Goal: Task Accomplishment & Management: Use online tool/utility

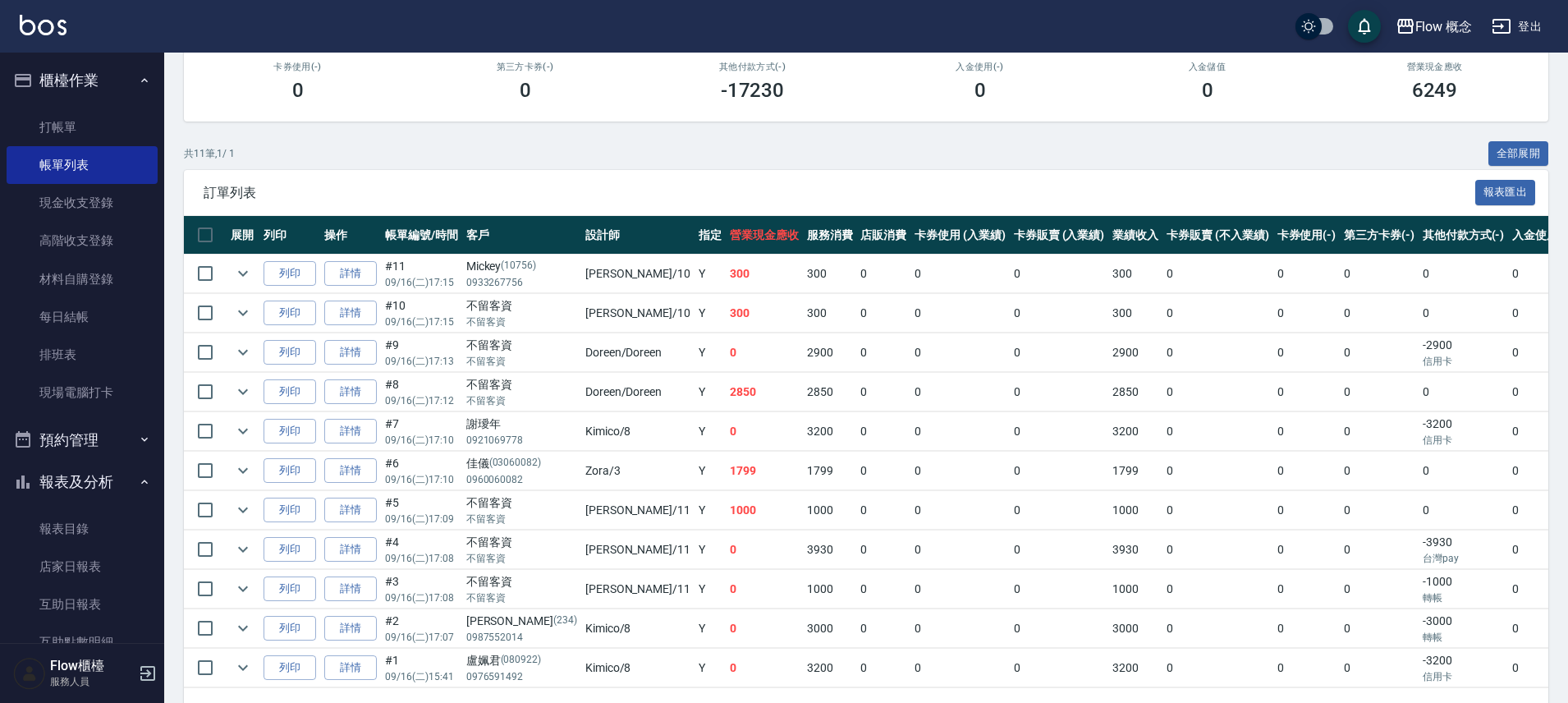
scroll to position [302, 0]
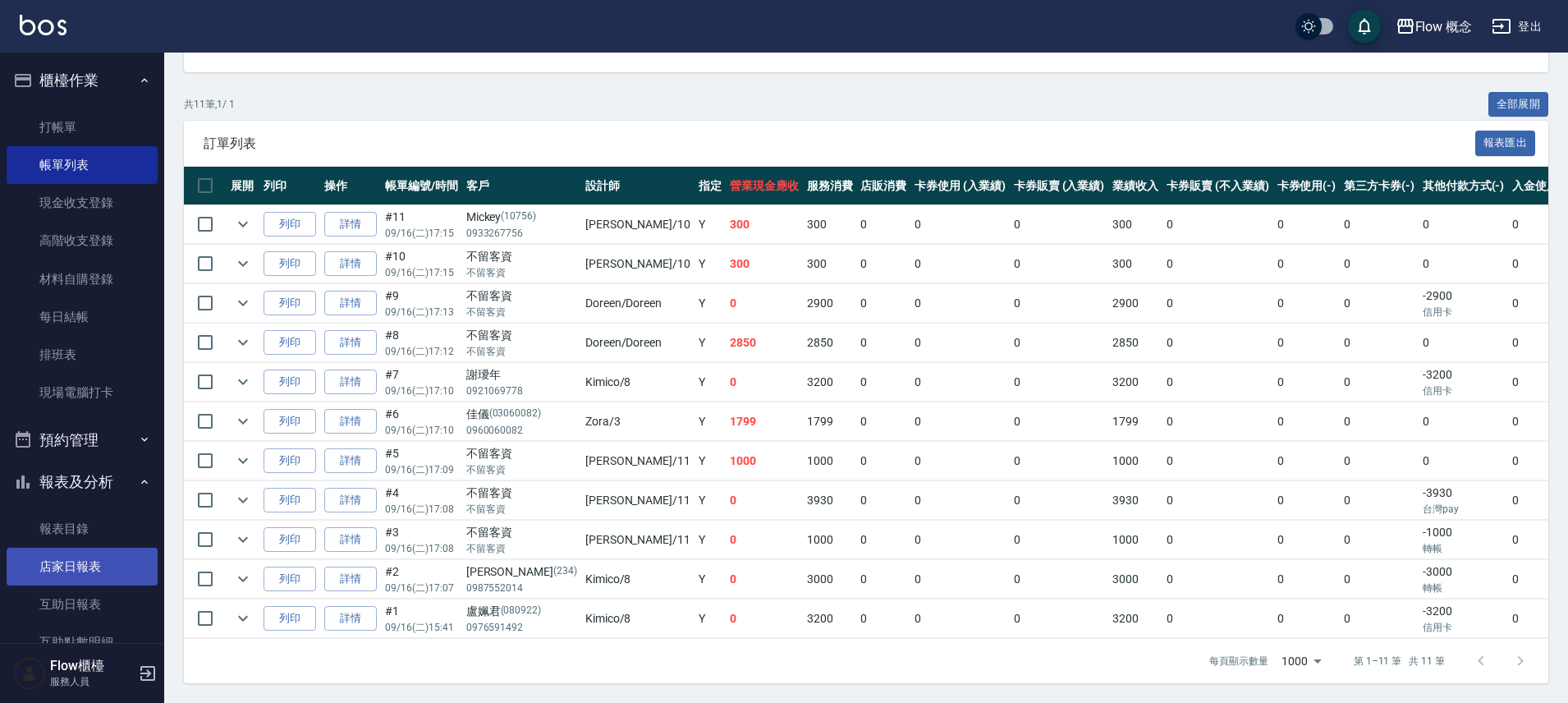
click at [60, 580] on link "店家日報表" at bounding box center [82, 566] width 151 height 38
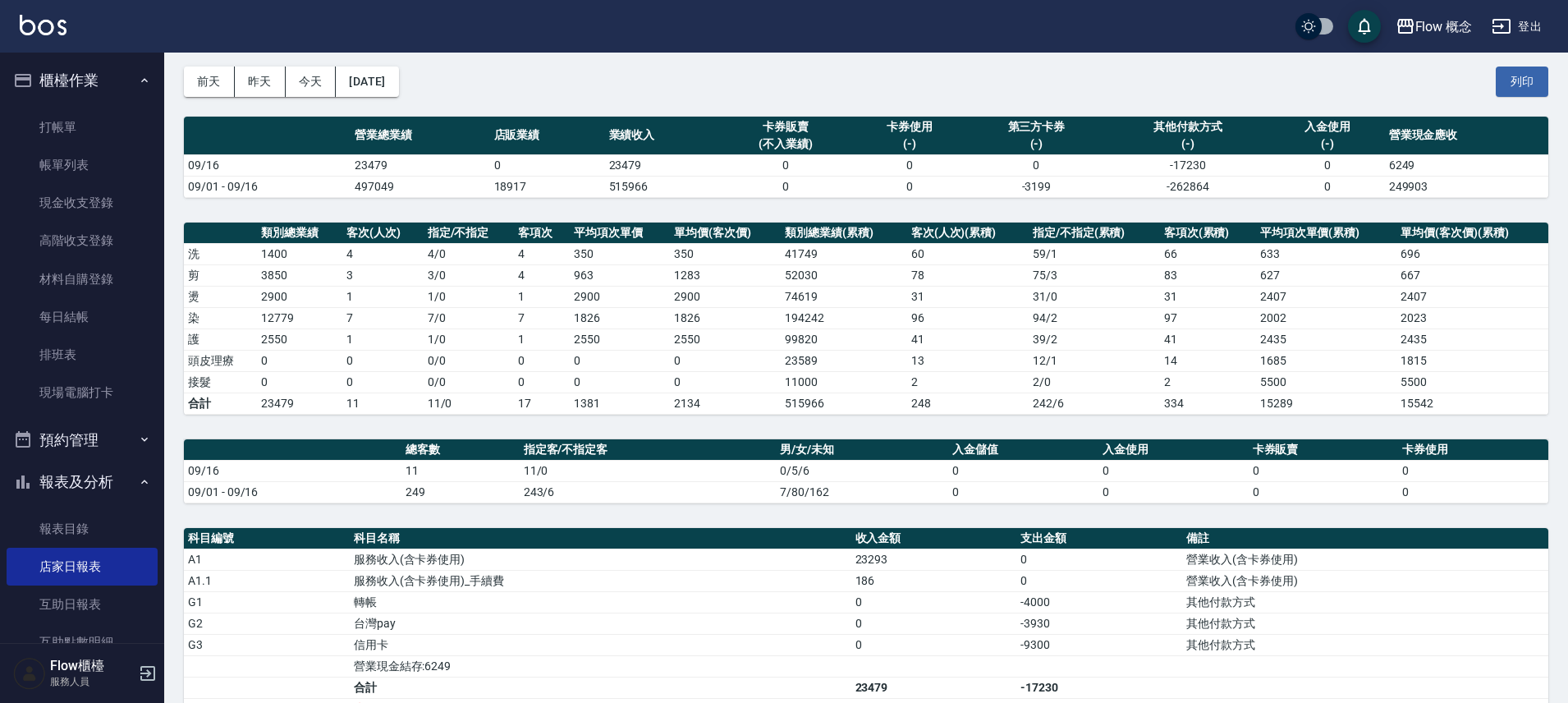
scroll to position [138, 0]
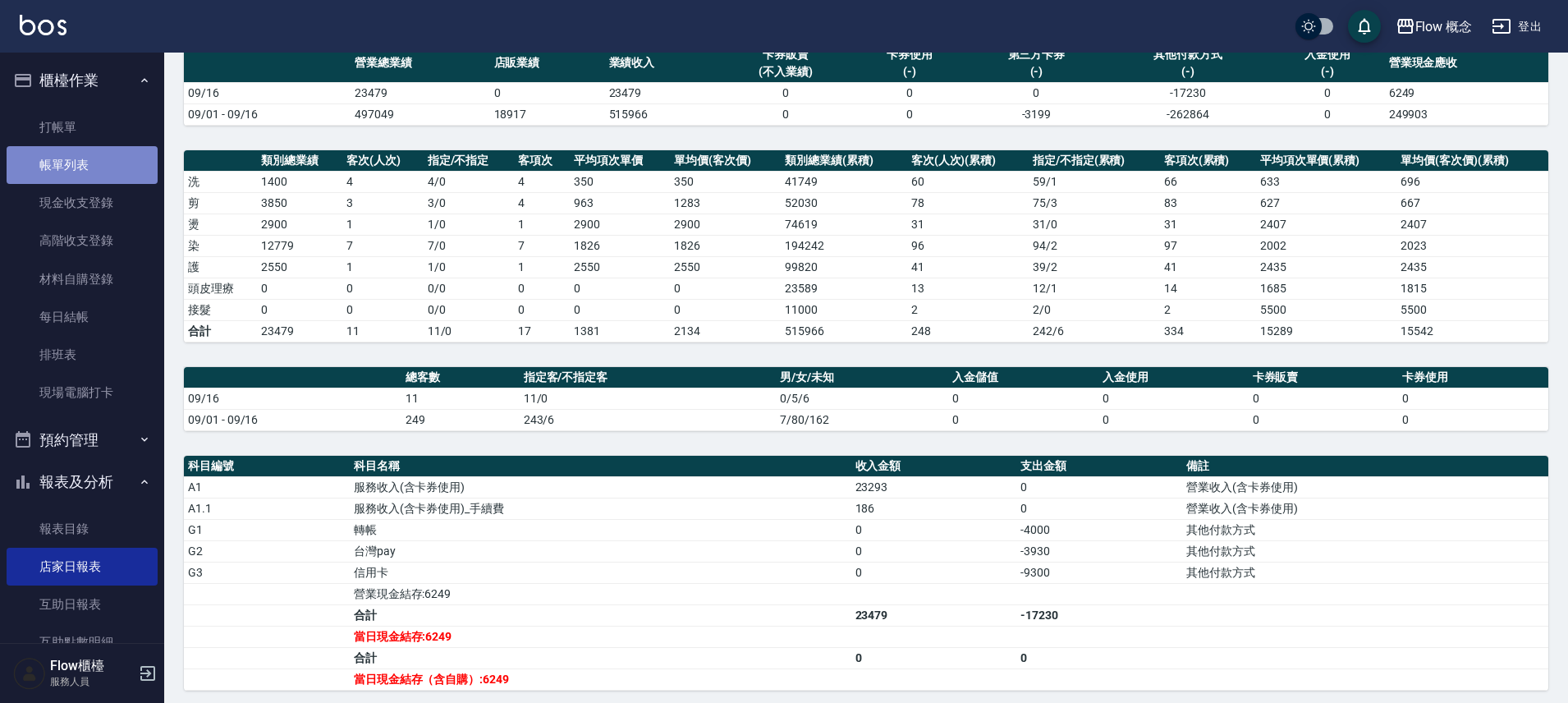
click at [117, 167] on link "帳單列表" at bounding box center [82, 165] width 151 height 38
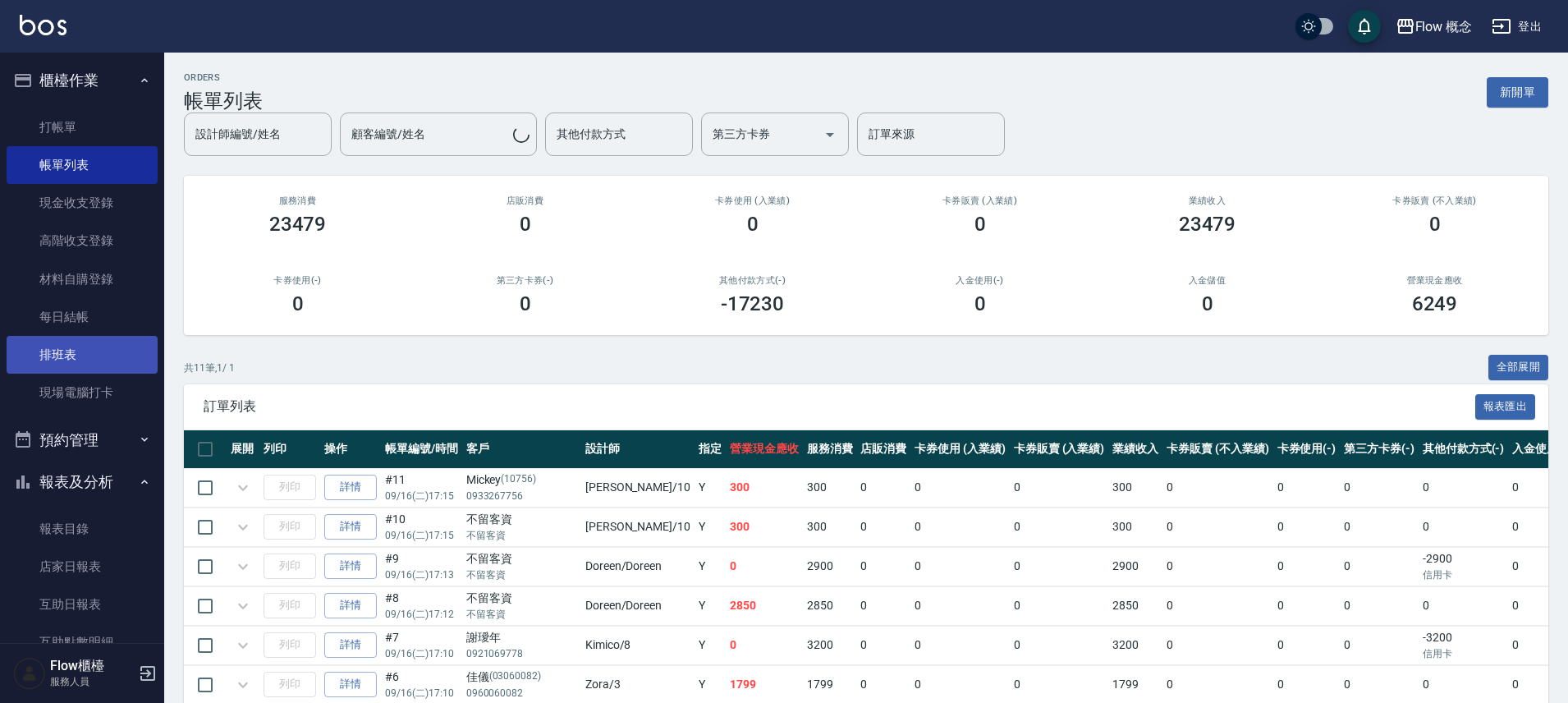
click at [107, 357] on link "排班表" at bounding box center [82, 354] width 151 height 38
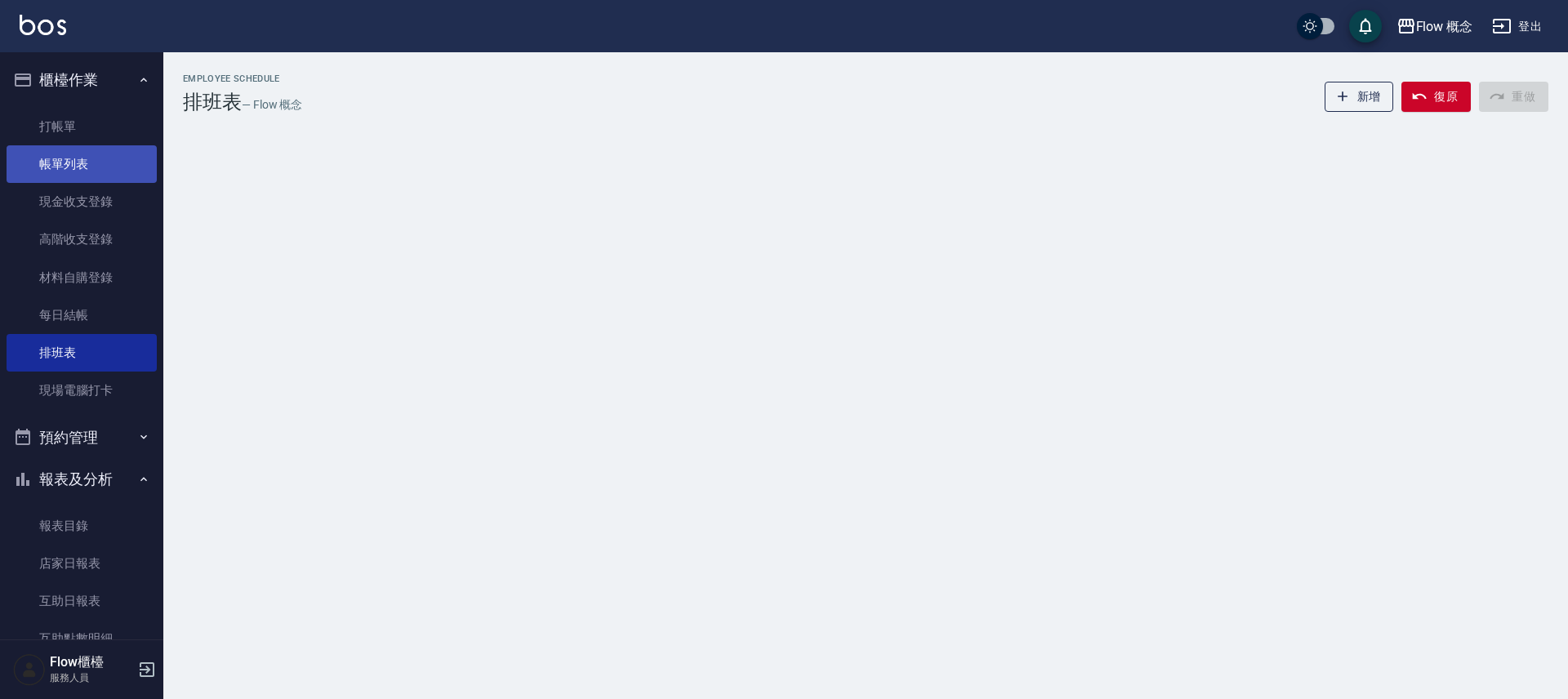
click at [126, 165] on link "帳單列表" at bounding box center [82, 164] width 150 height 38
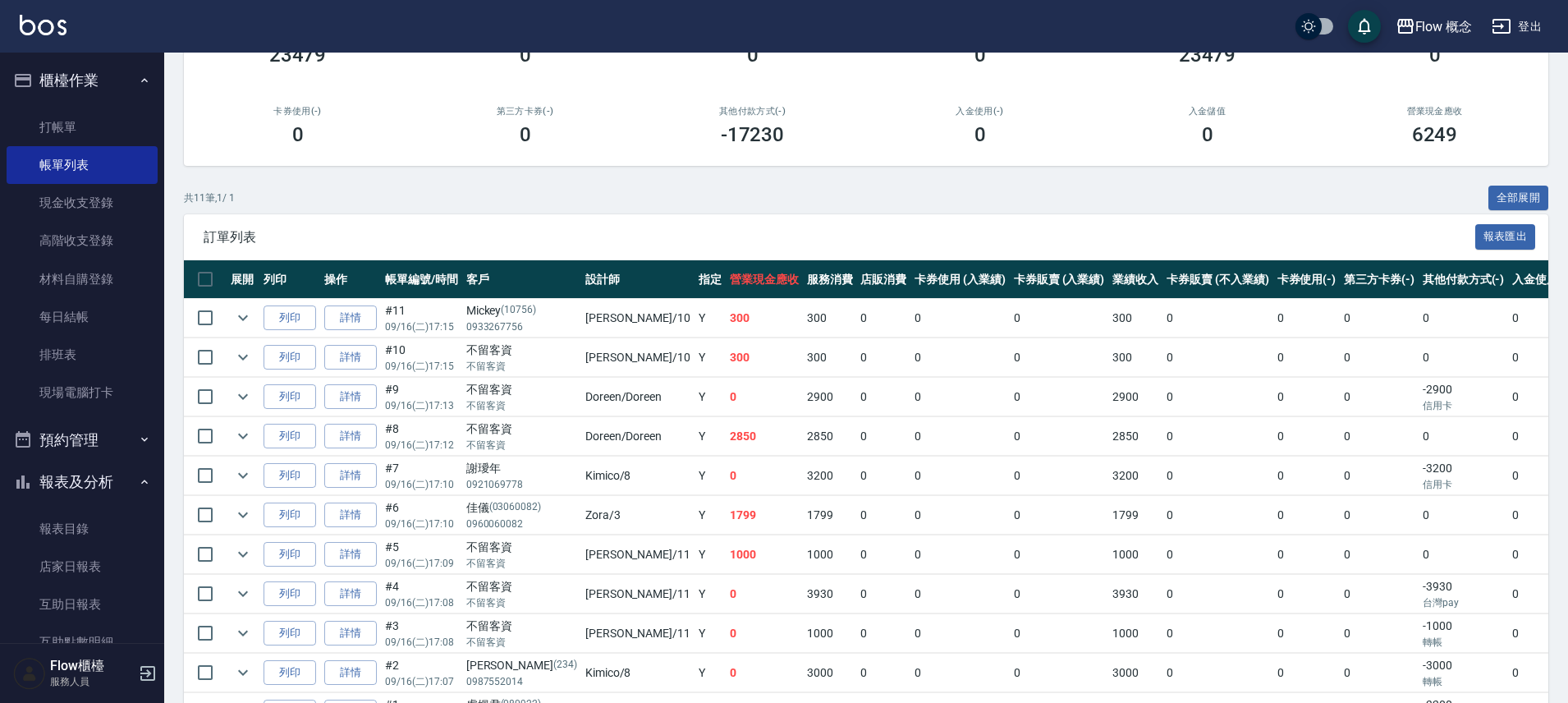
scroll to position [302, 0]
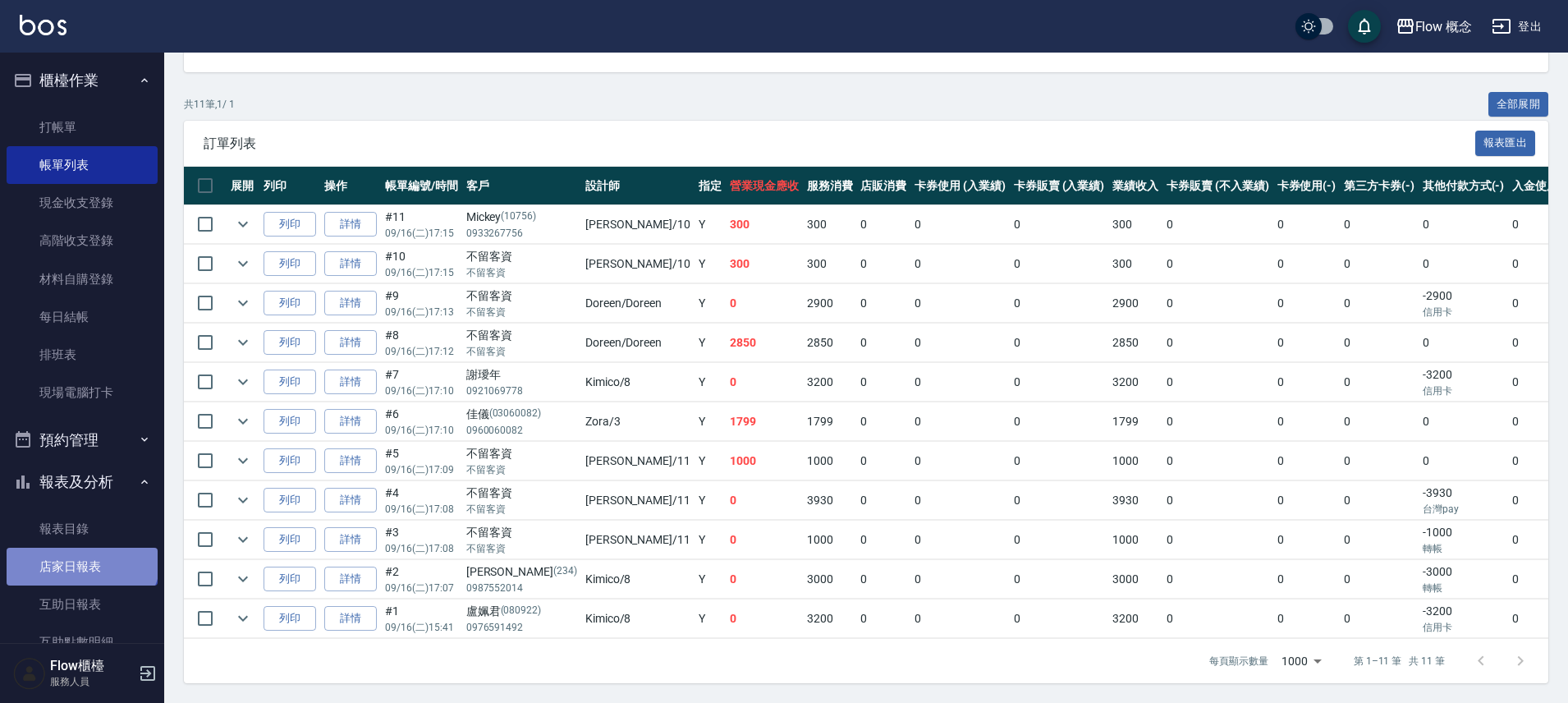
click at [81, 556] on link "店家日報表" at bounding box center [82, 566] width 151 height 38
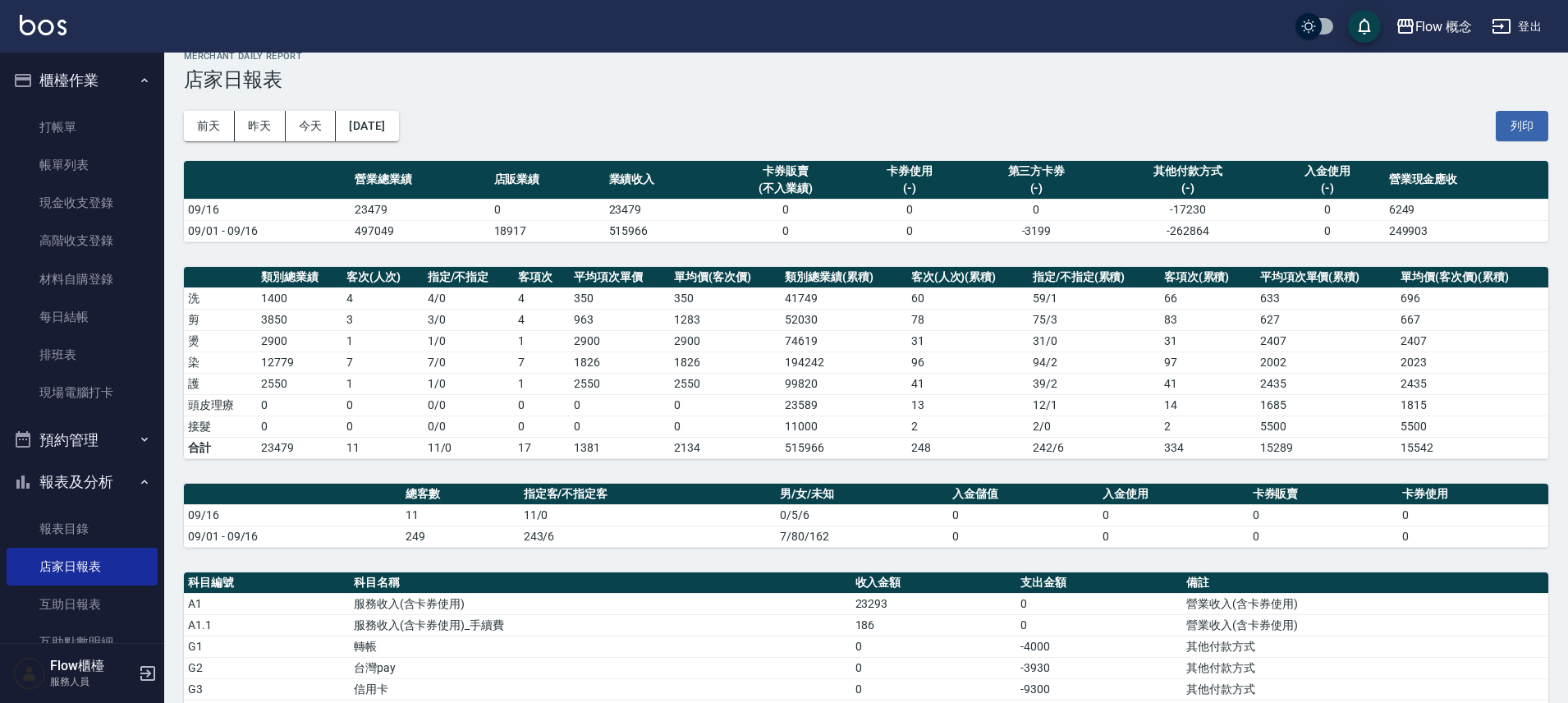
scroll to position [106, 0]
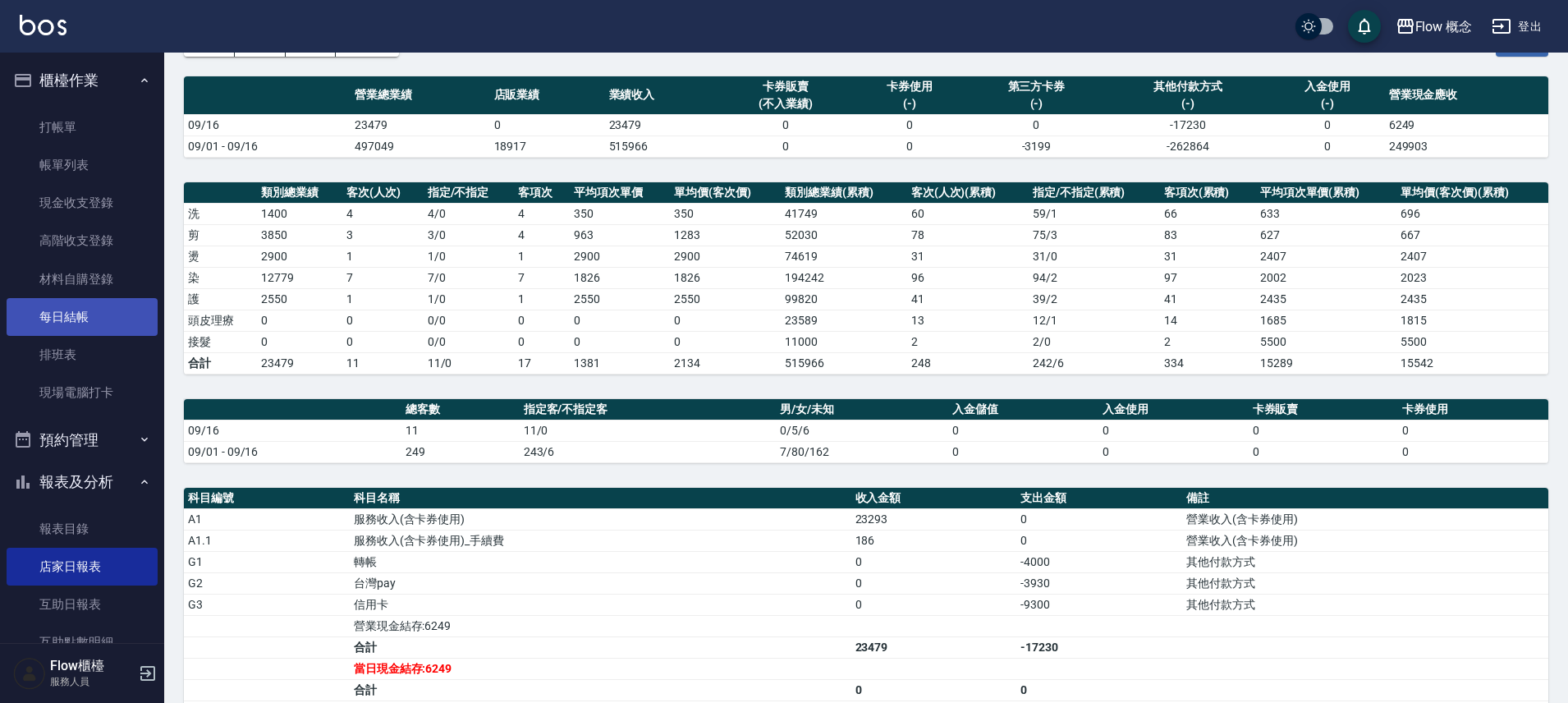
click at [99, 313] on link "每日結帳" at bounding box center [82, 317] width 151 height 38
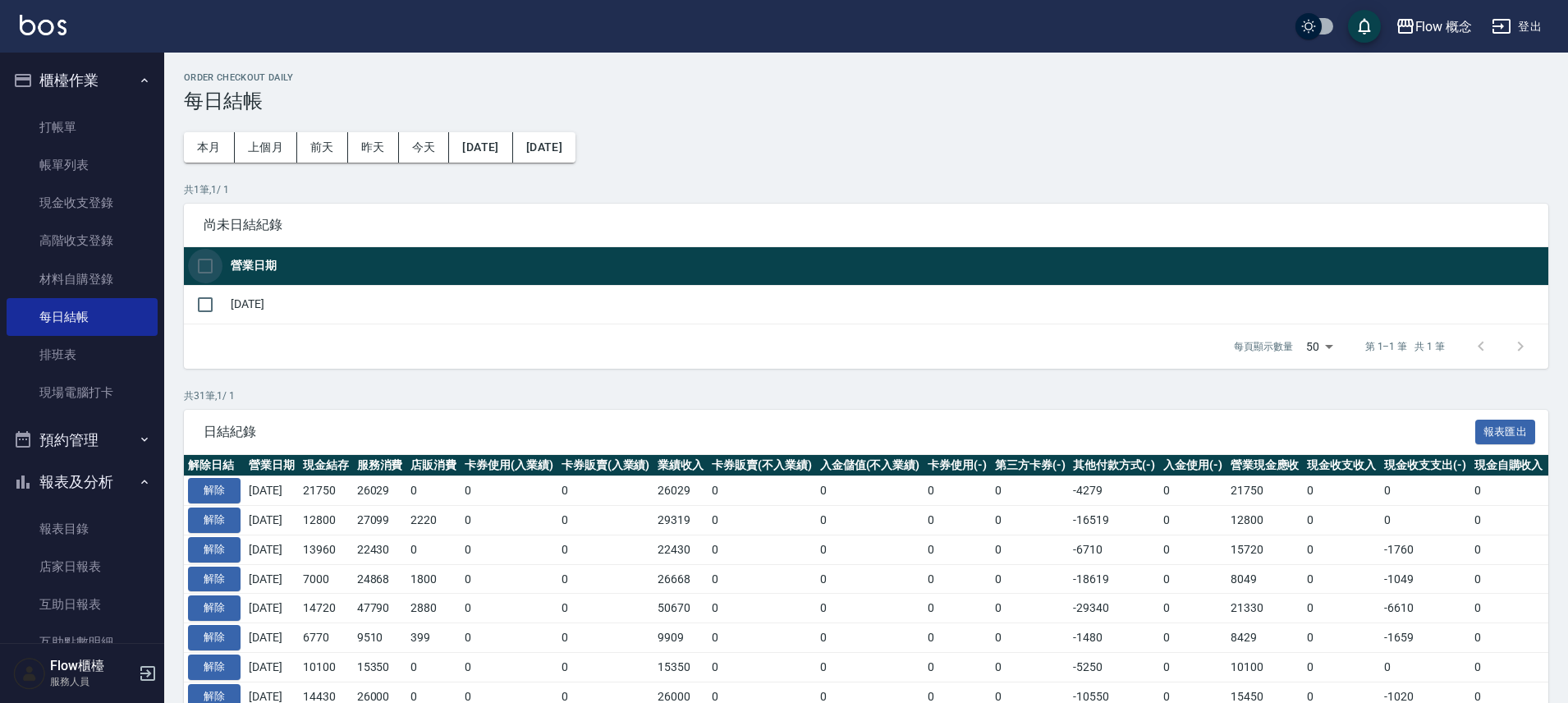
click at [218, 267] on input "checkbox" at bounding box center [205, 265] width 34 height 34
checkbox input "true"
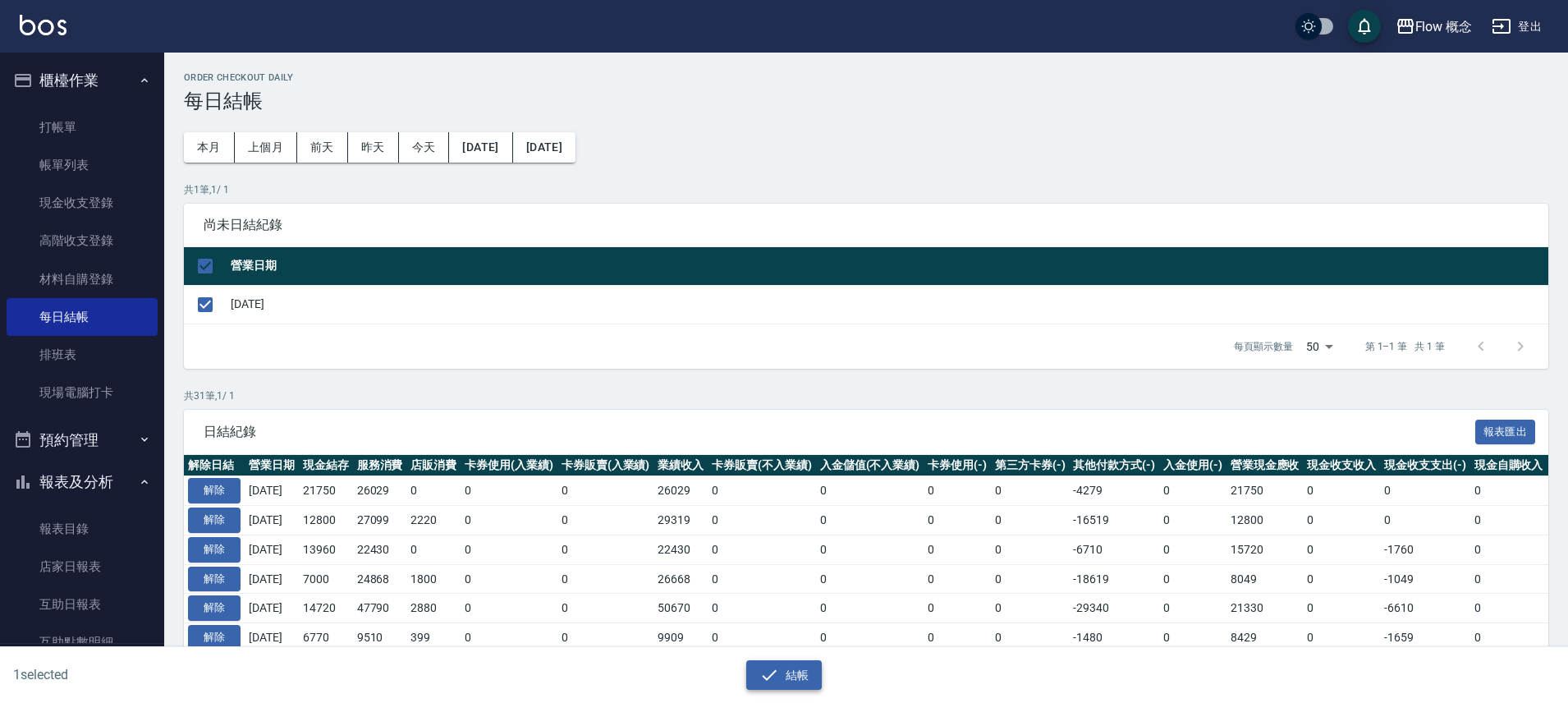
click at [813, 682] on button "結帳" at bounding box center [784, 675] width 76 height 30
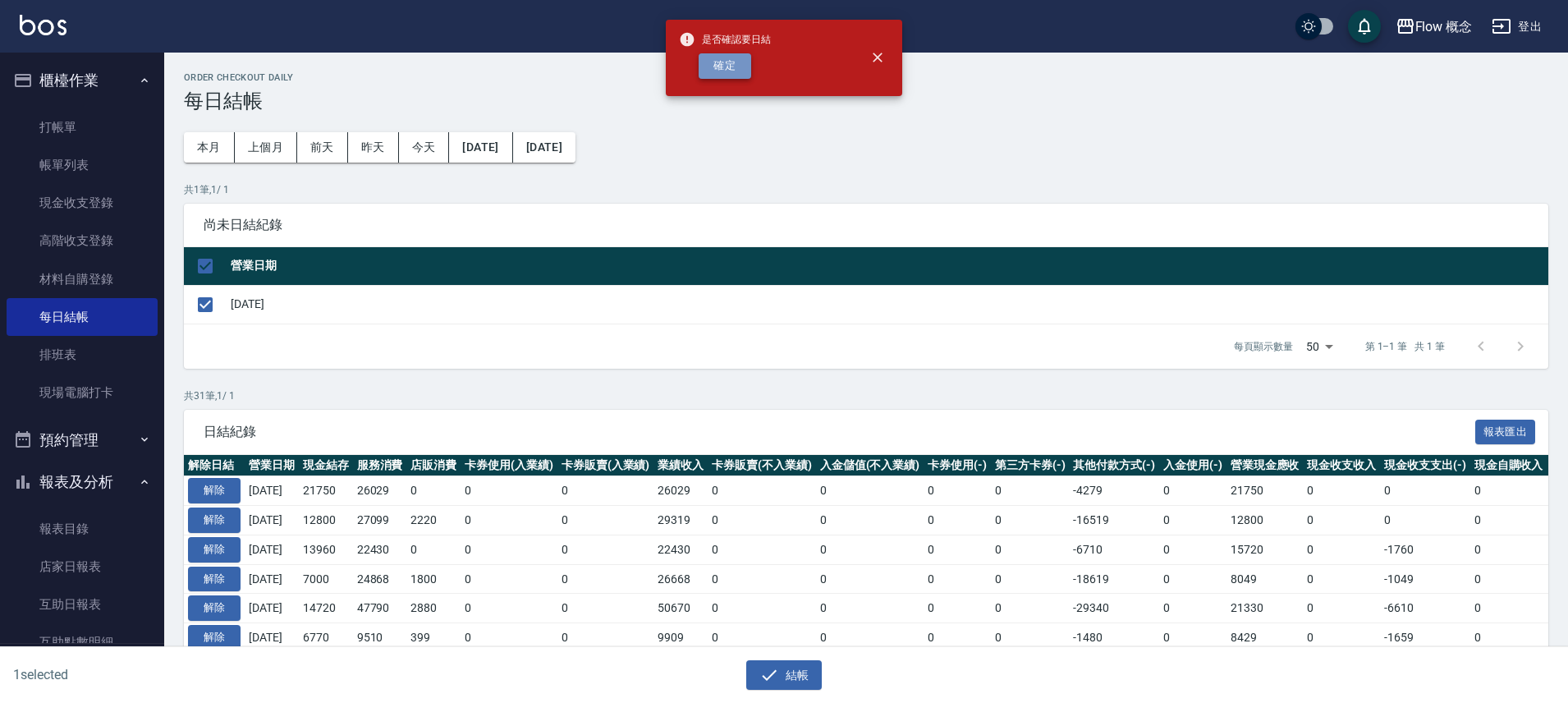
click at [715, 58] on button "確定" at bounding box center [725, 66] width 53 height 25
checkbox input "false"
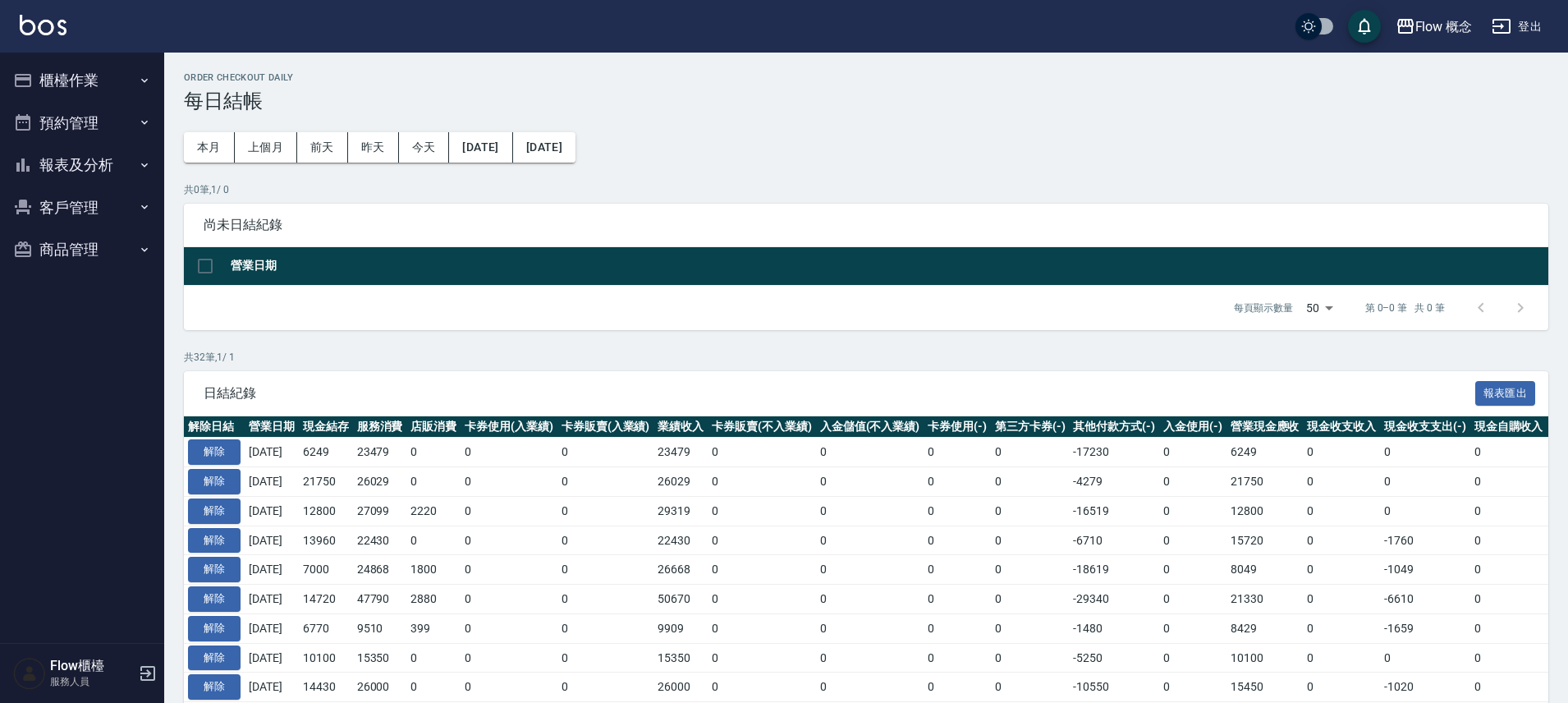
click at [55, 85] on button "櫃檯作業" at bounding box center [82, 80] width 151 height 43
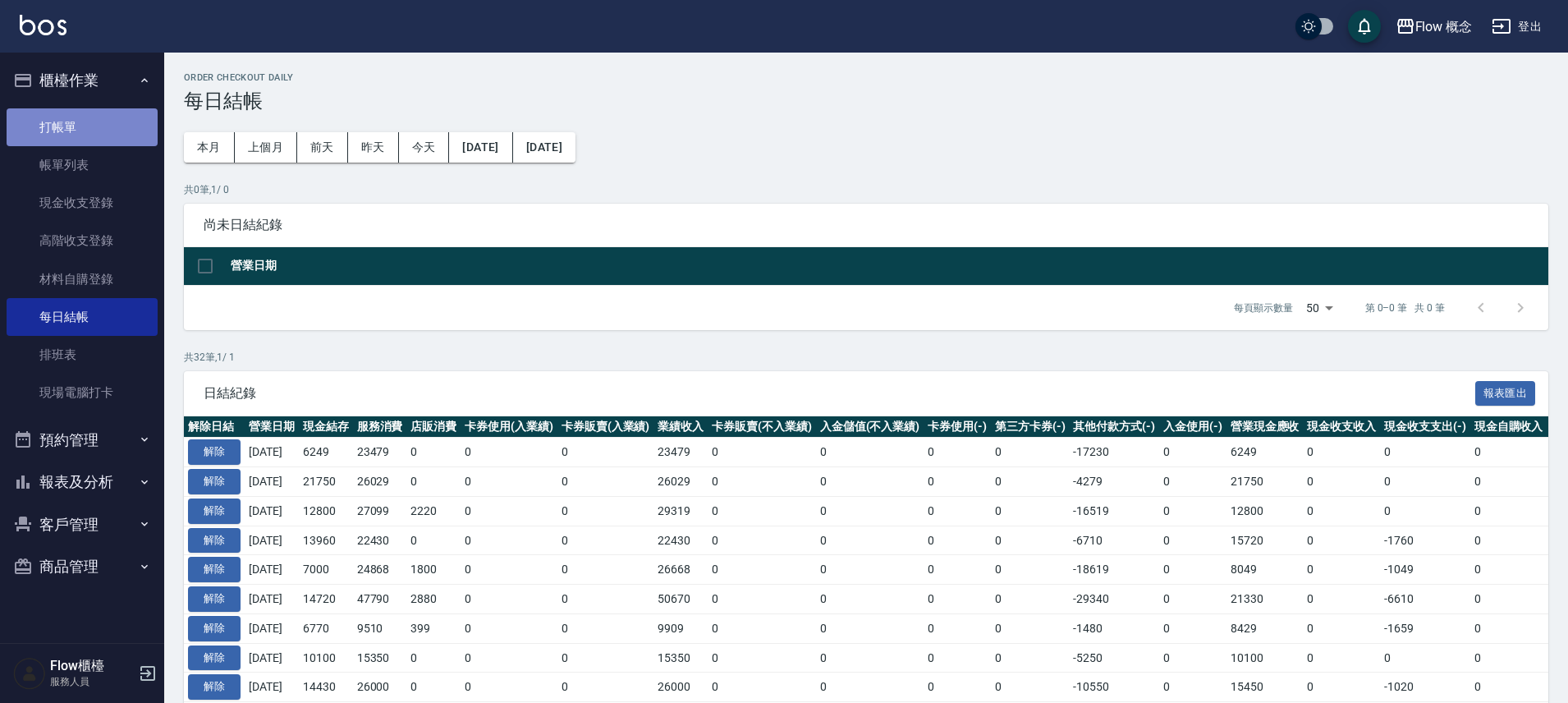
click at [76, 119] on link "打帳單" at bounding box center [82, 127] width 151 height 38
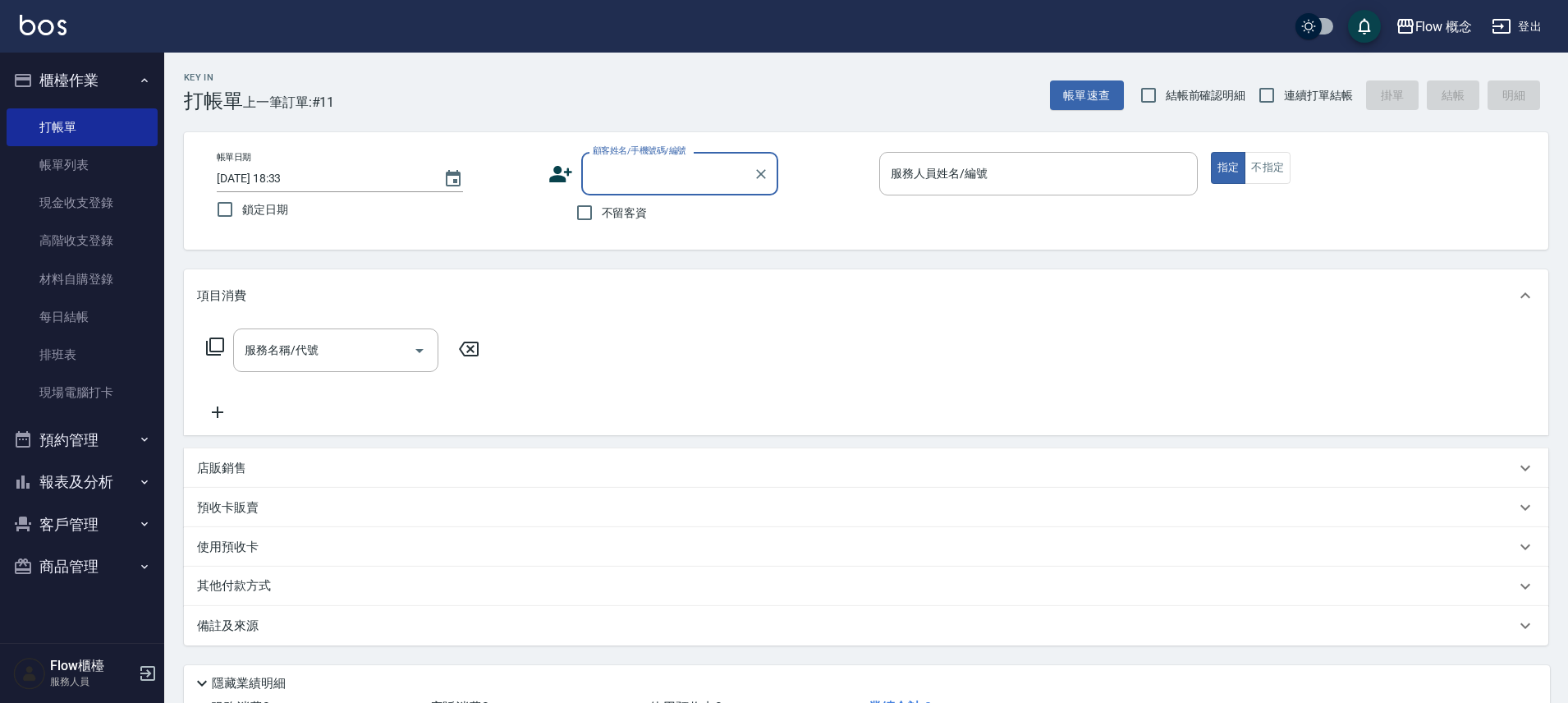
click at [99, 496] on button "報表及分析" at bounding box center [82, 482] width 151 height 43
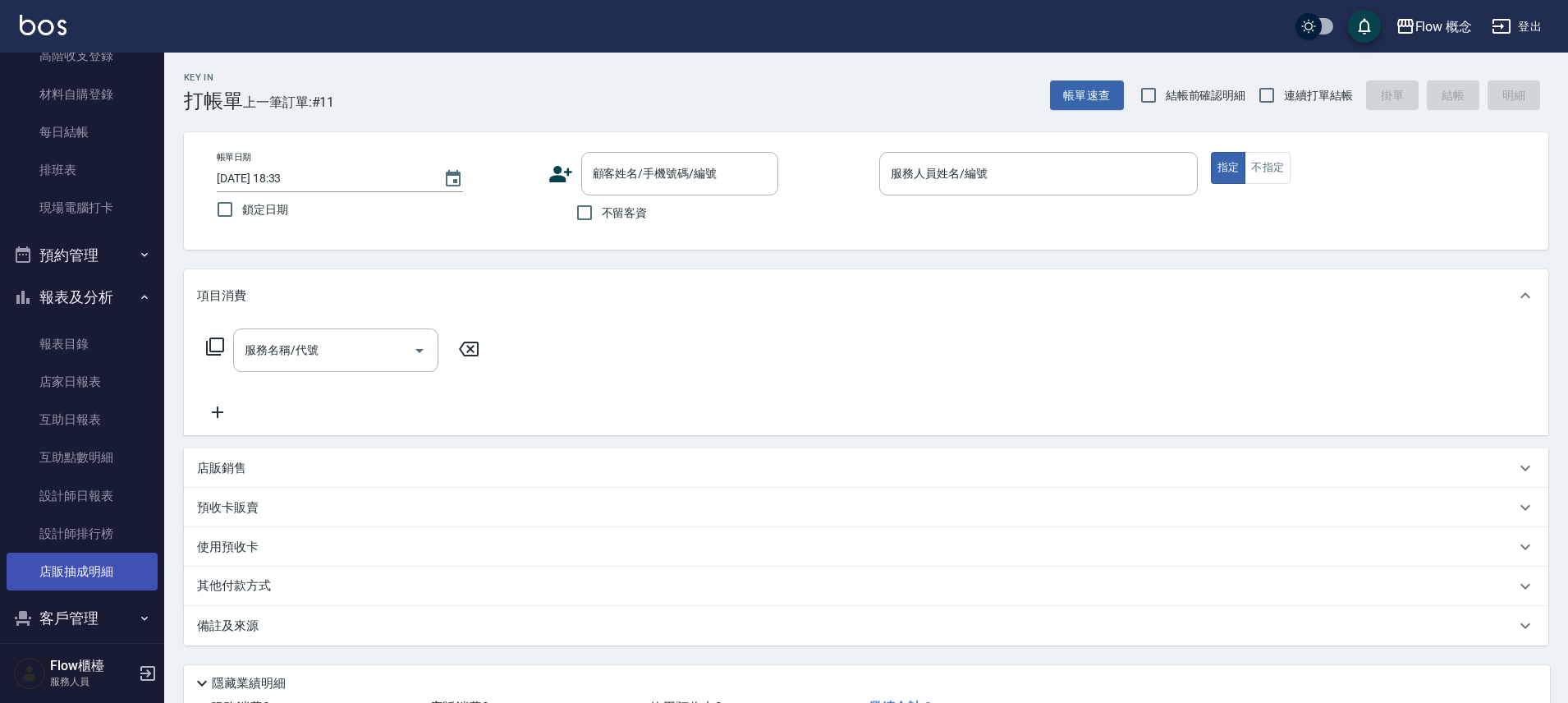
scroll to position [186, 0]
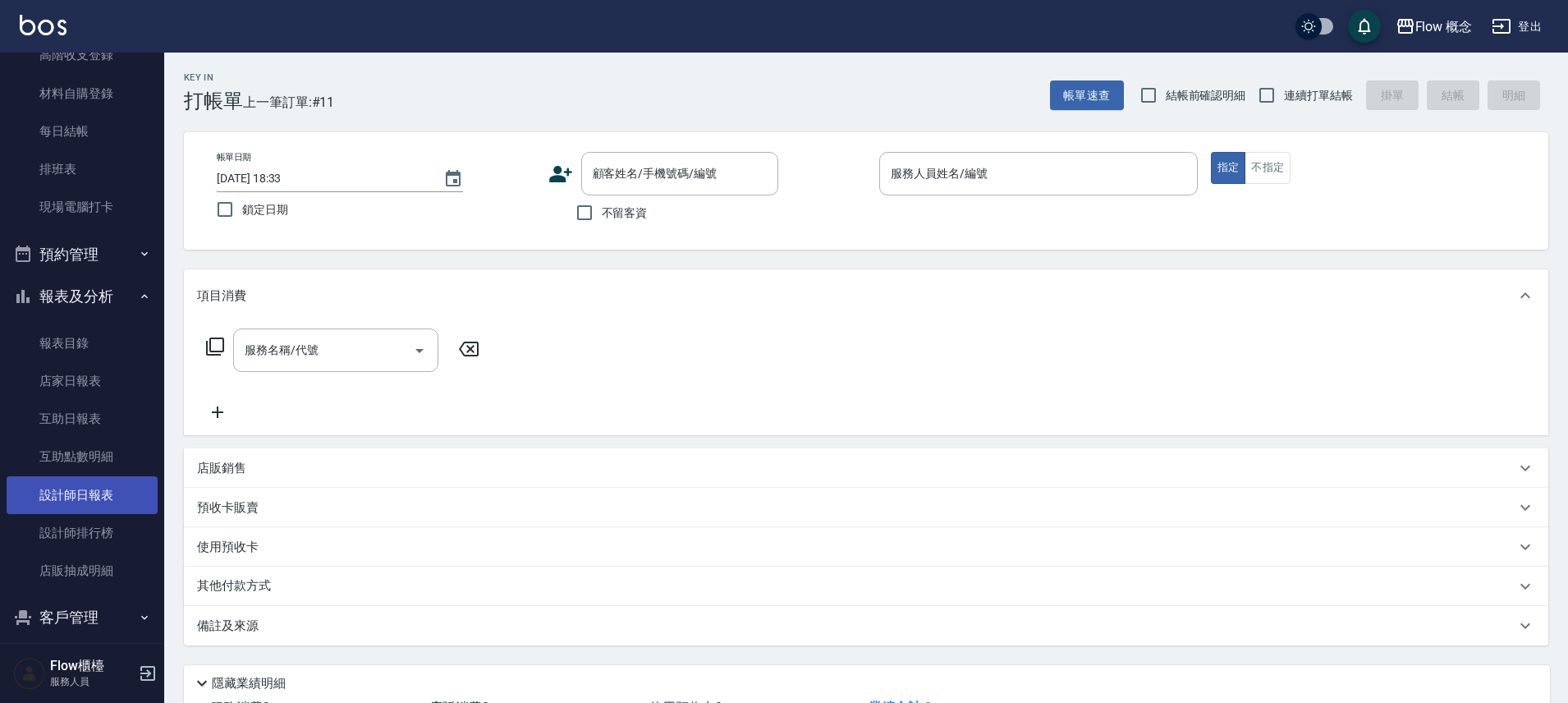
click at [77, 501] on link "設計師日報表" at bounding box center [82, 495] width 151 height 38
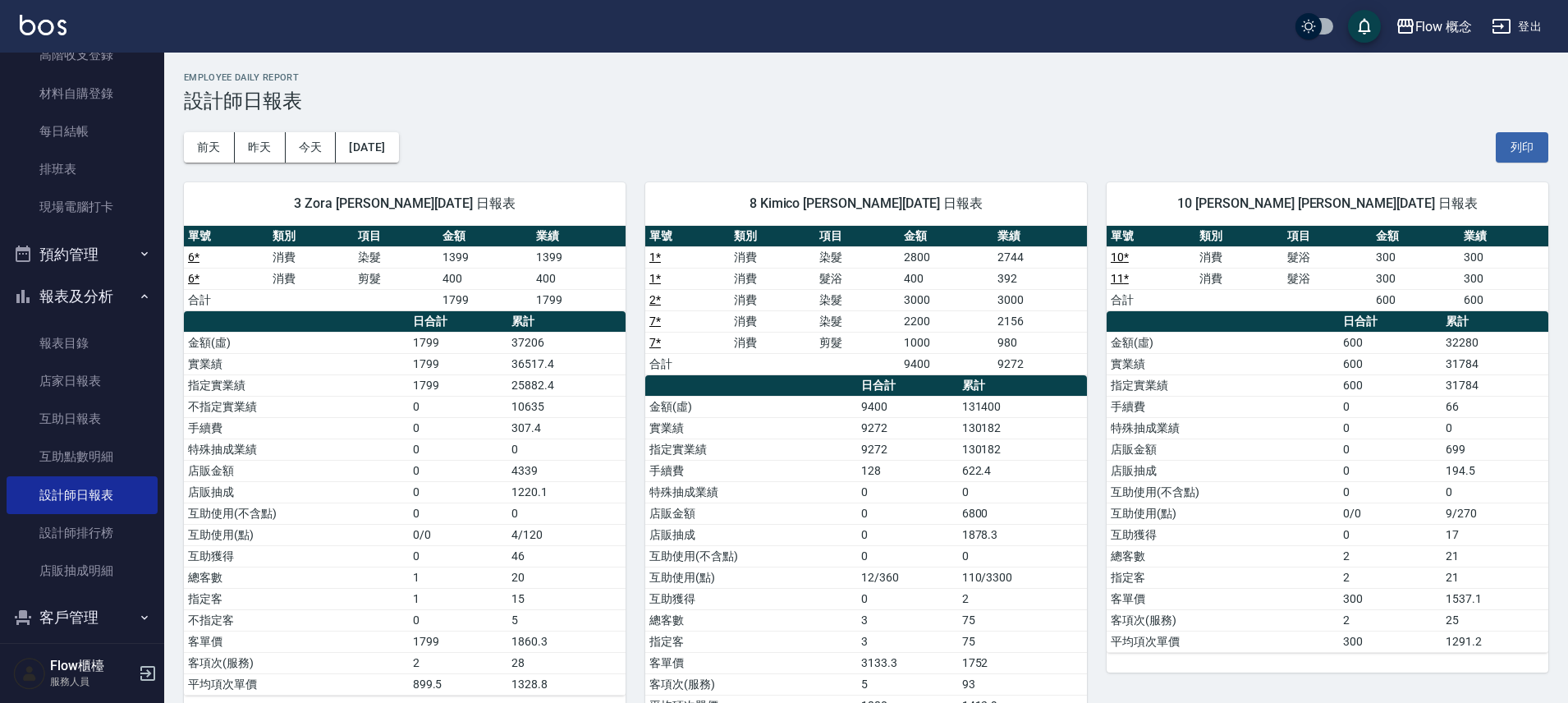
click at [986, 410] on td "131400" at bounding box center [1023, 406] width 129 height 21
click at [1014, 362] on td "9272" at bounding box center [1040, 363] width 93 height 21
click at [1007, 365] on td "9272" at bounding box center [1040, 363] width 93 height 21
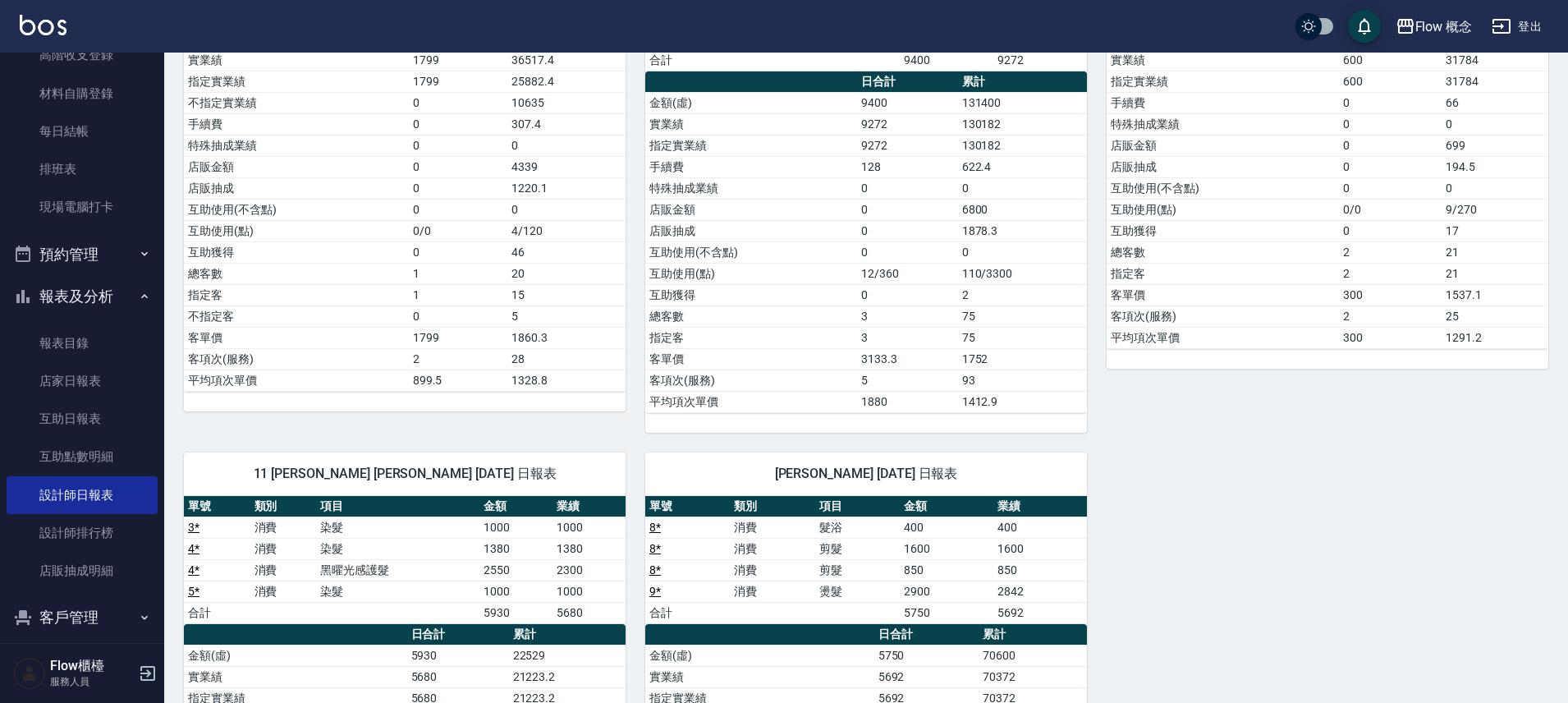
scroll to position [606, 0]
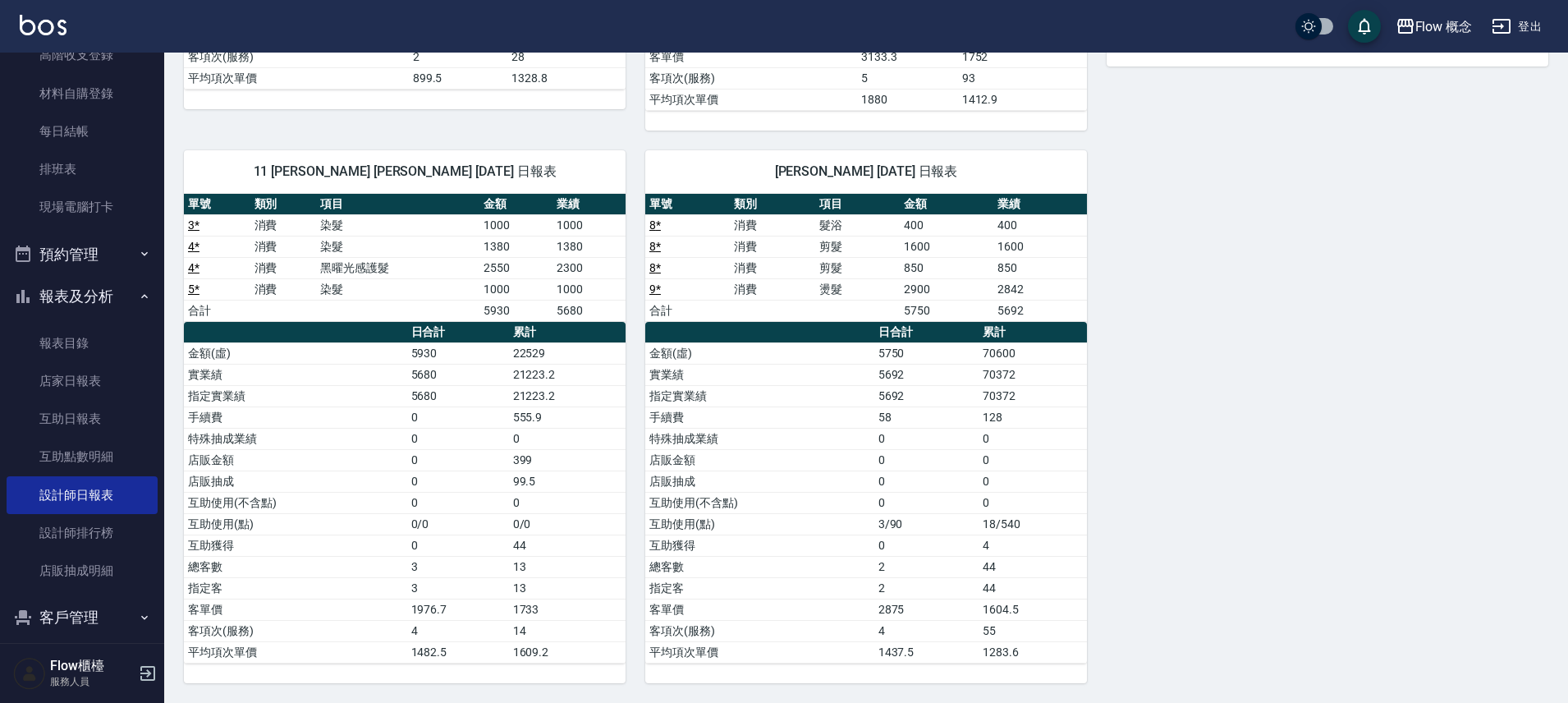
click at [339, 237] on td "染髮" at bounding box center [397, 246] width 164 height 21
click at [329, 248] on td "染髮" at bounding box center [397, 246] width 164 height 21
drag, startPoint x: 401, startPoint y: 273, endPoint x: 526, endPoint y: 285, distance: 125.6
click at [526, 285] on tbody "3 * 消費 染髮 1000 1000 4 * 消費 染髮 1380 1380 4 * 消費 黑曜光感護髮 2550 2300 5 * 消費 染髮 1000 …" at bounding box center [405, 267] width 442 height 107
click at [563, 313] on td "5680" at bounding box center [589, 310] width 73 height 21
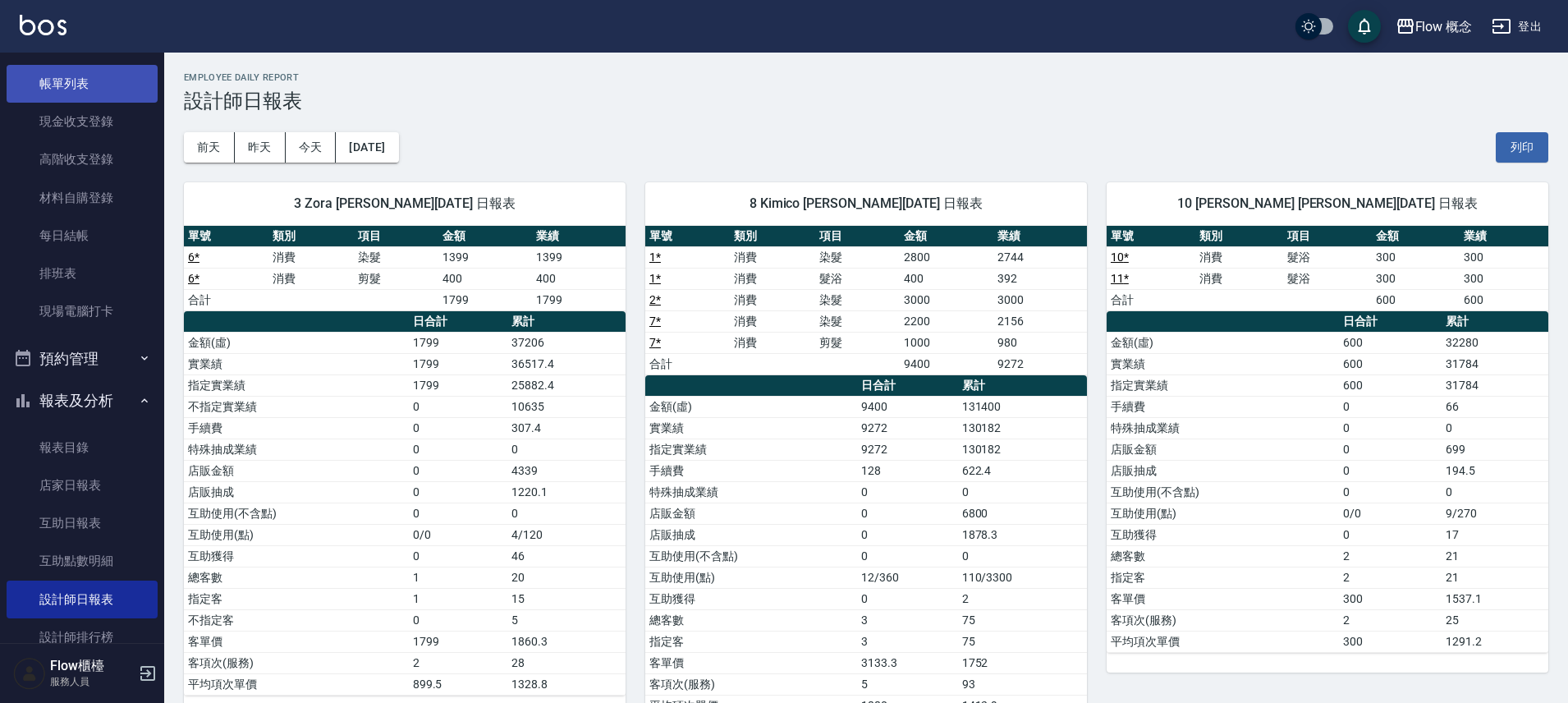
scroll to position [0, 0]
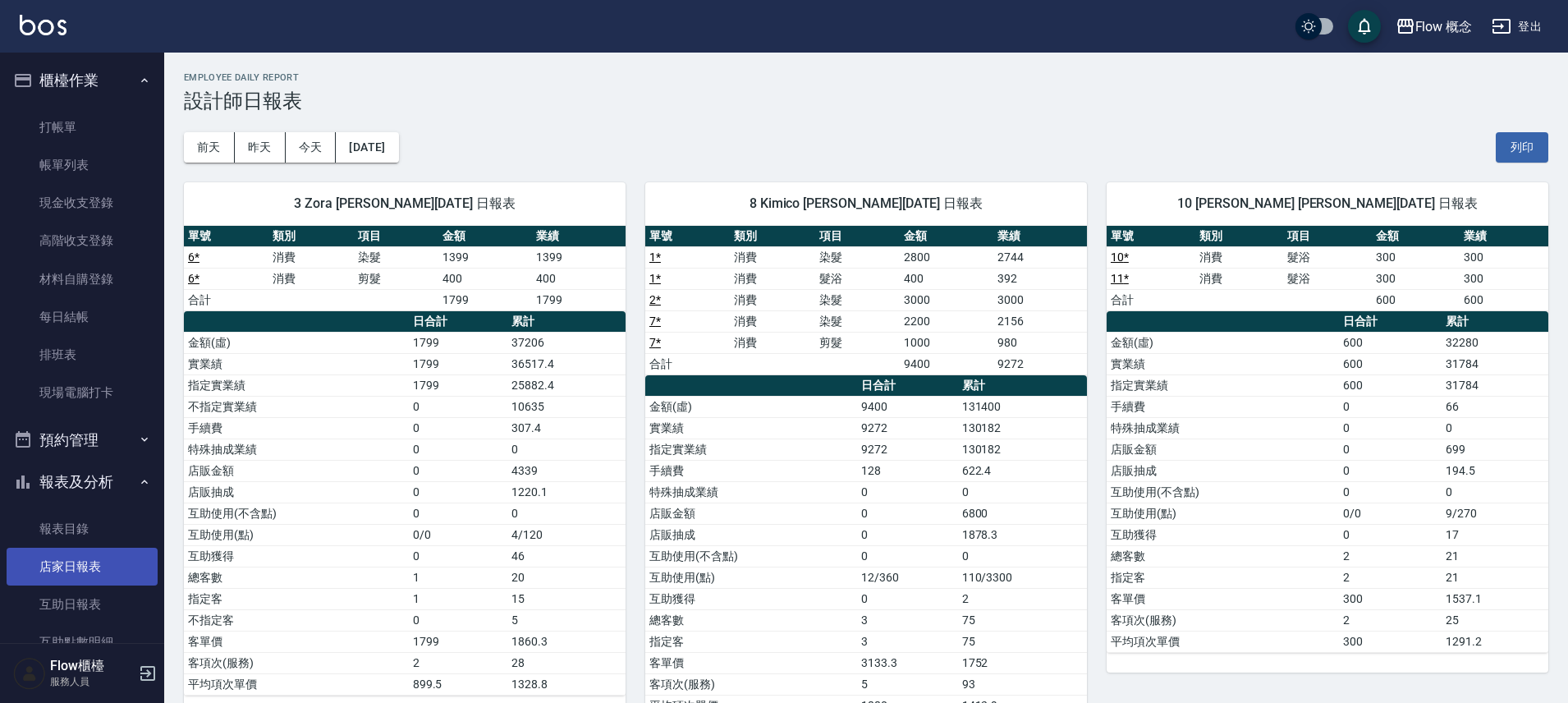
click at [71, 552] on link "店家日報表" at bounding box center [82, 566] width 151 height 38
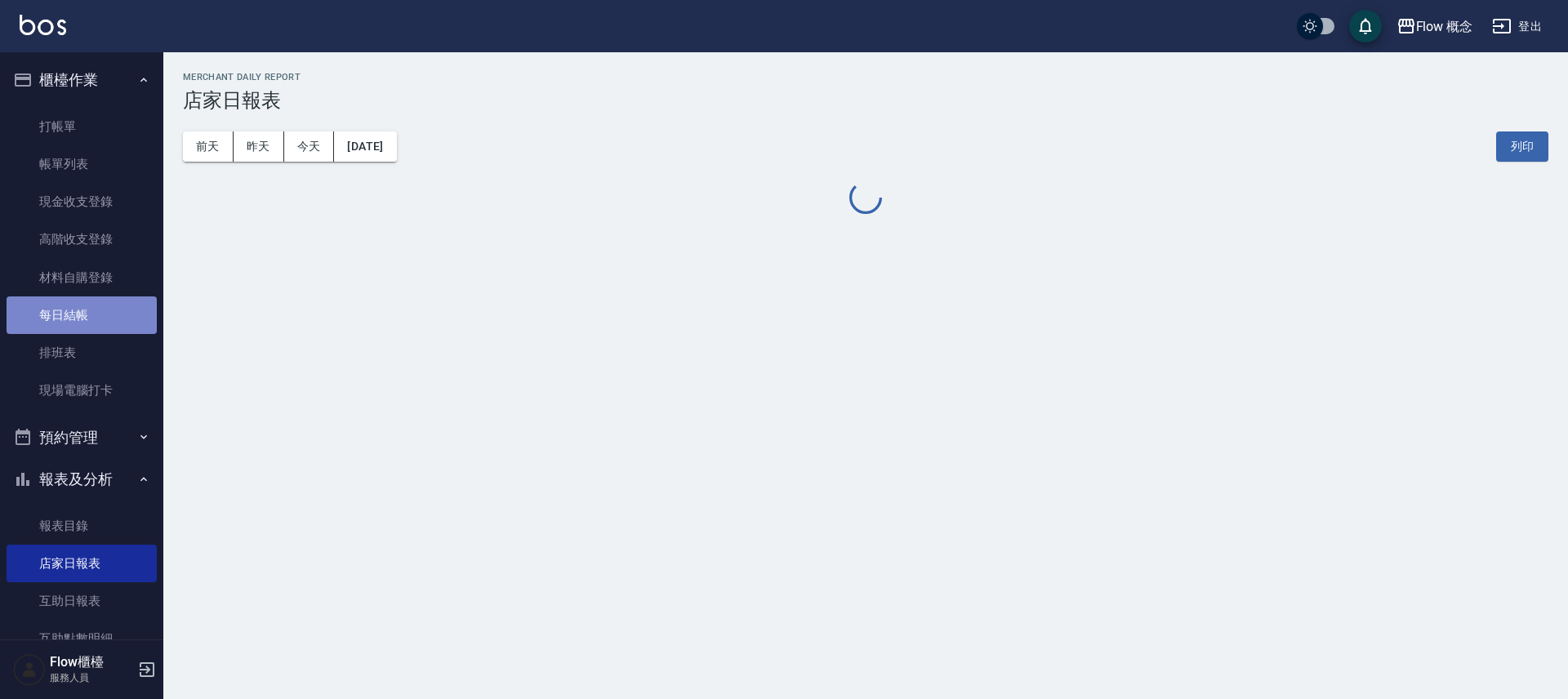
click at [87, 316] on link "每日結帳" at bounding box center [82, 315] width 150 height 38
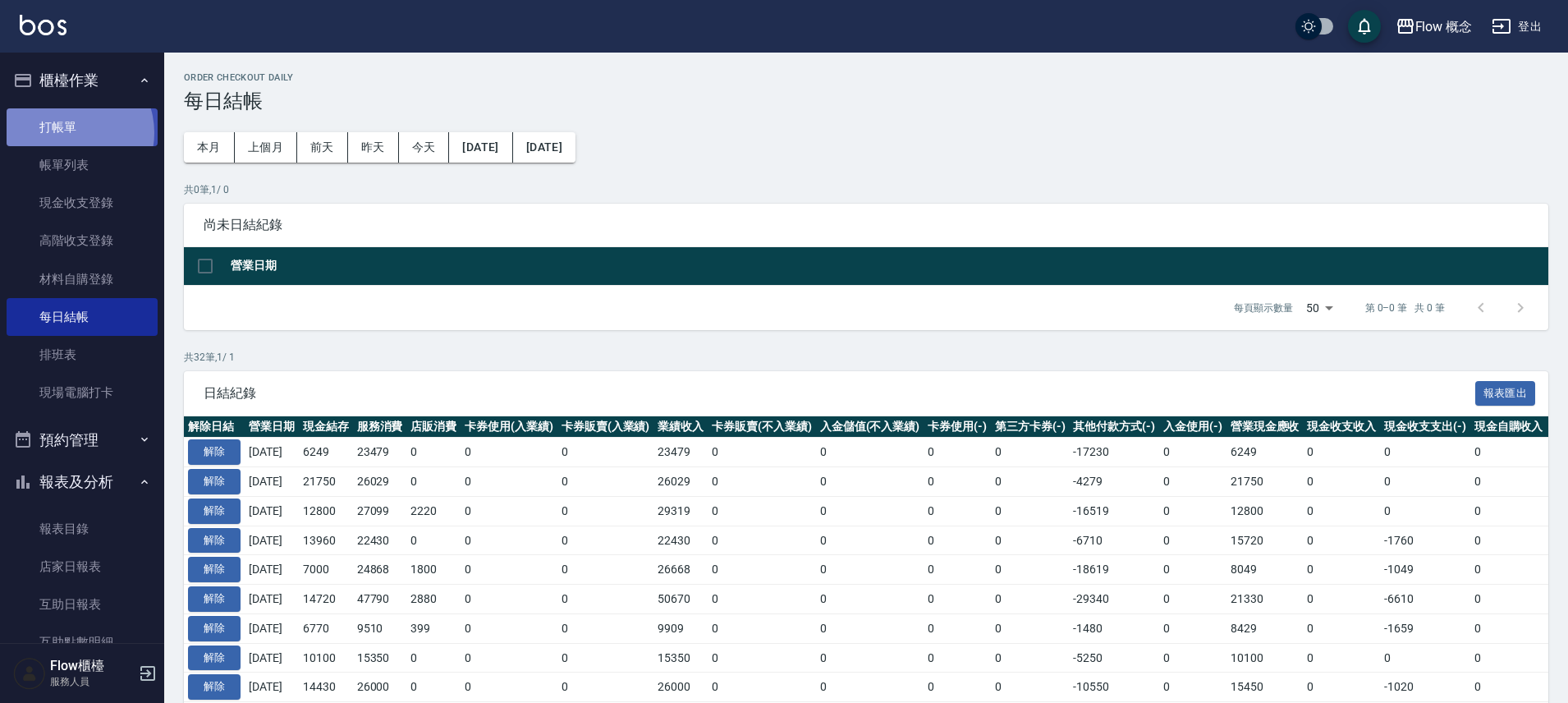
click at [69, 132] on link "打帳單" at bounding box center [82, 127] width 151 height 38
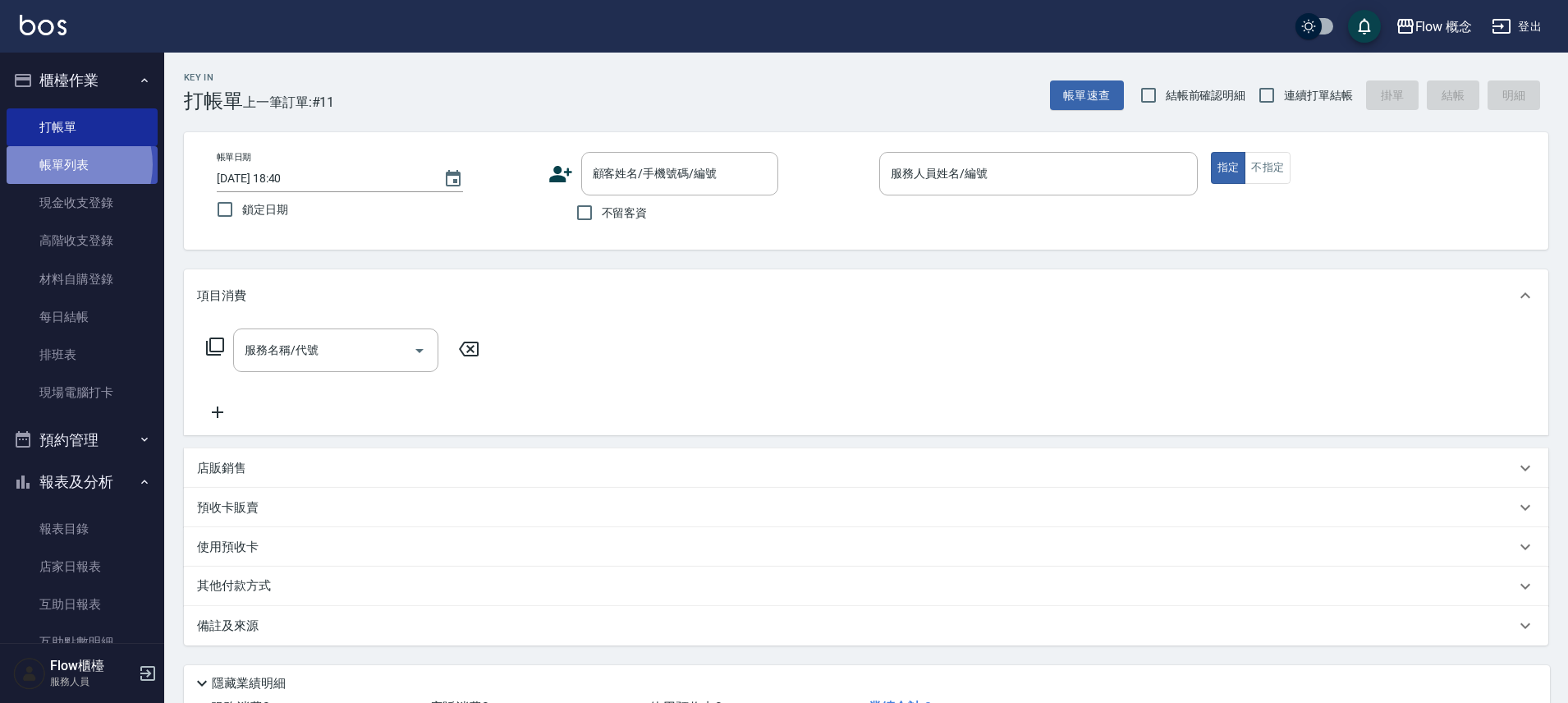
click at [64, 165] on link "帳單列表" at bounding box center [82, 165] width 151 height 38
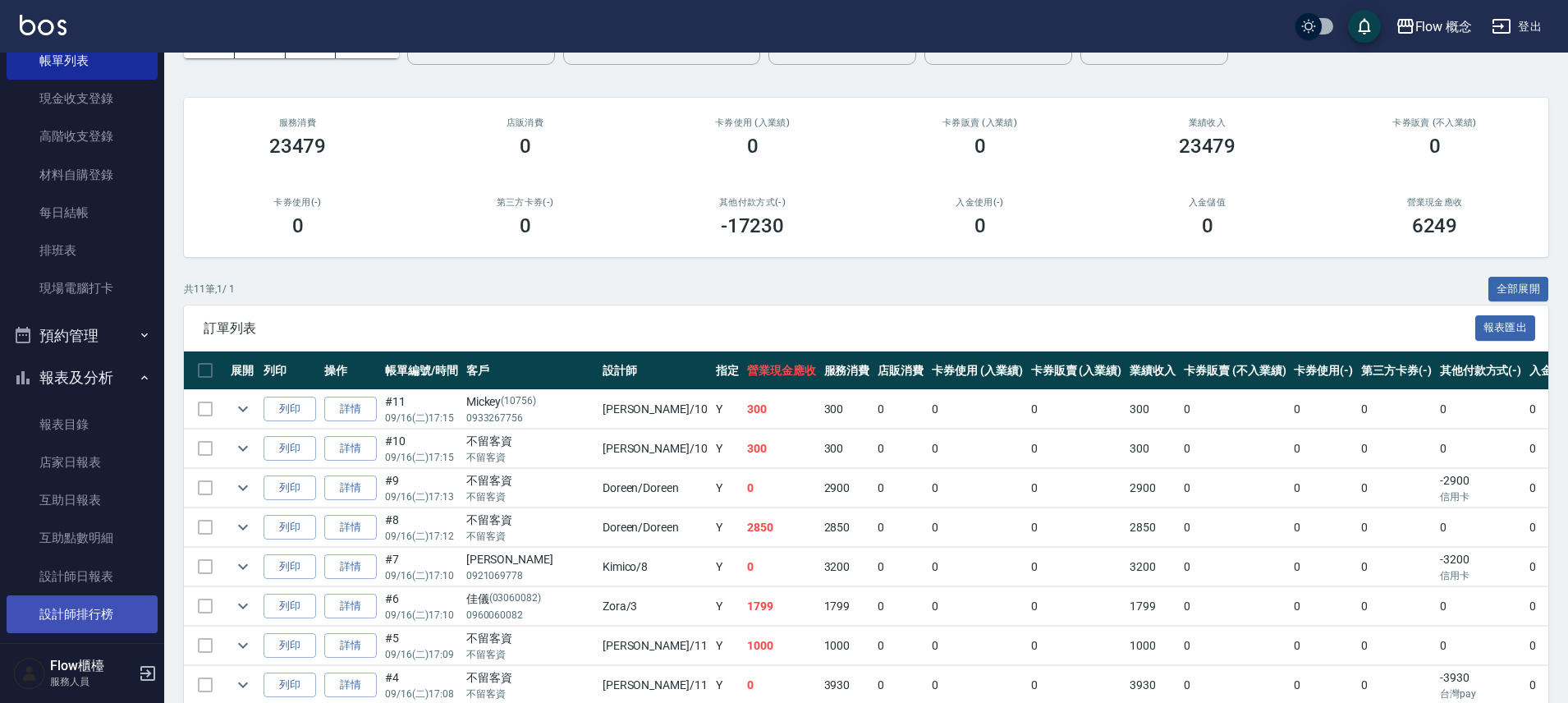
scroll to position [243, 0]
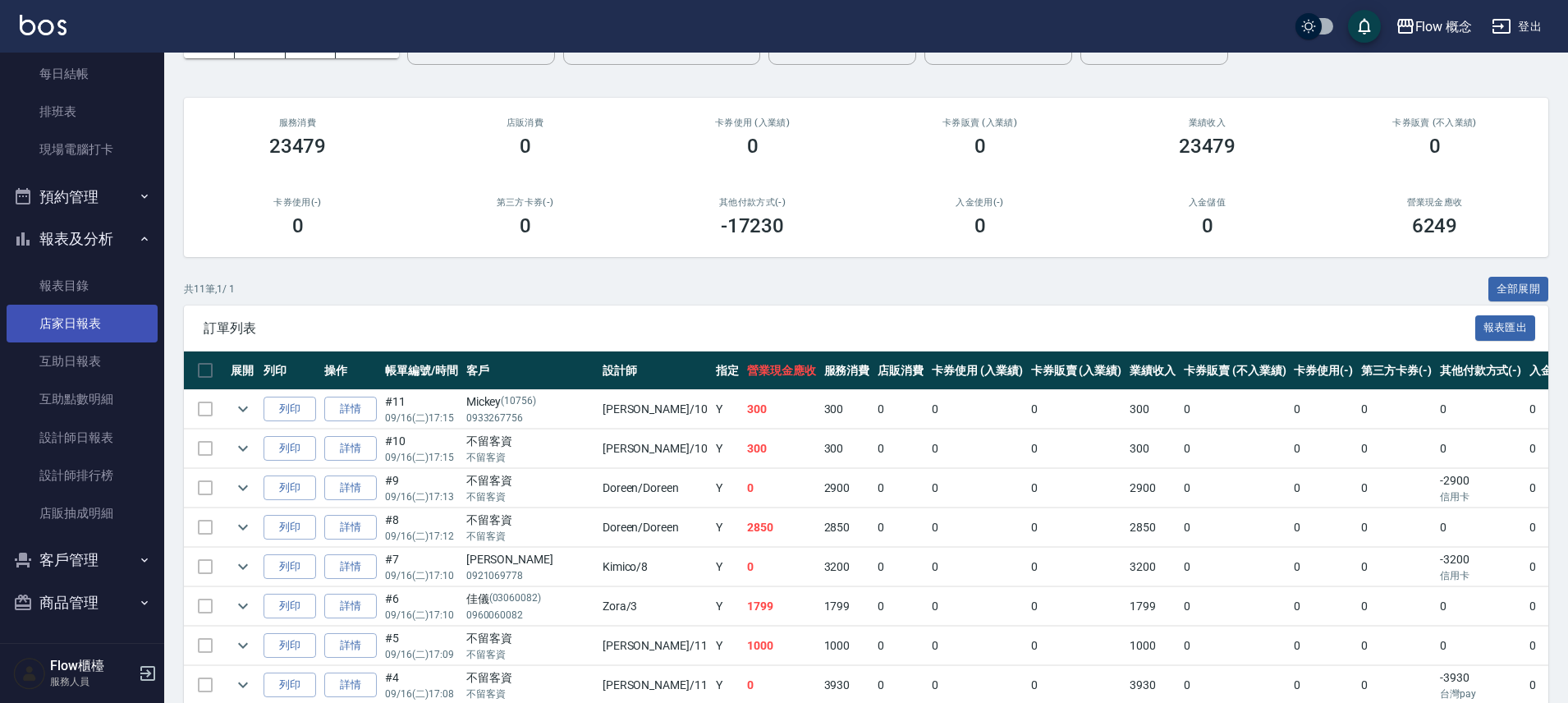
click at [116, 323] on link "店家日報表" at bounding box center [82, 323] width 151 height 38
